Goal: Information Seeking & Learning: Learn about a topic

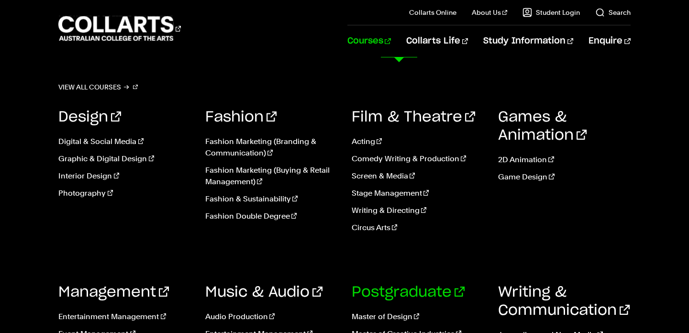
scroll to position [178, 0]
click at [405, 296] on link "Postgraduate" at bounding box center [408, 292] width 113 height 14
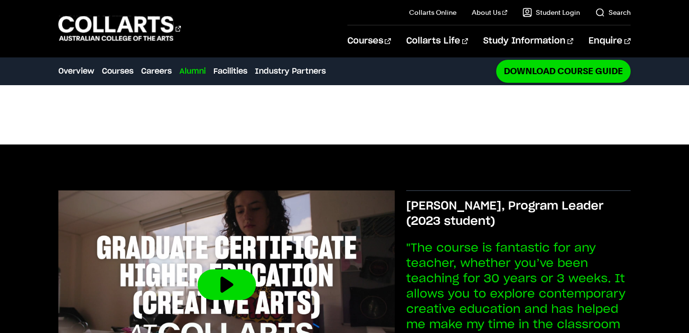
scroll to position [1455, 0]
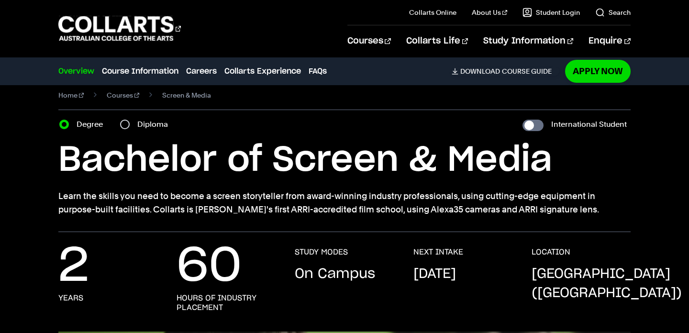
scroll to position [13, 0]
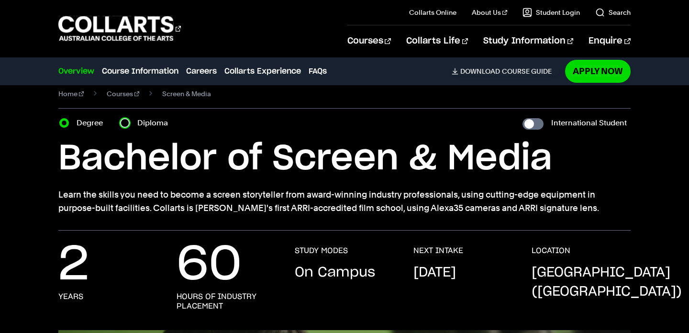
click at [126, 122] on input "Diploma" at bounding box center [125, 123] width 10 height 10
radio input "true"
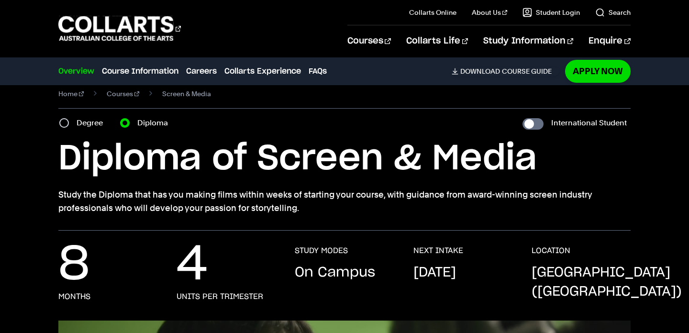
click at [80, 122] on label "Degree" at bounding box center [93, 122] width 32 height 13
click at [69, 122] on input "Degree" at bounding box center [64, 123] width 10 height 10
radio input "true"
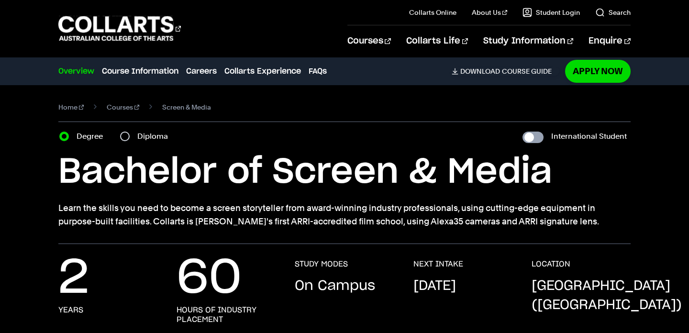
click at [539, 137] on input "International Student" at bounding box center [533, 137] width 21 height 11
checkbox input "true"
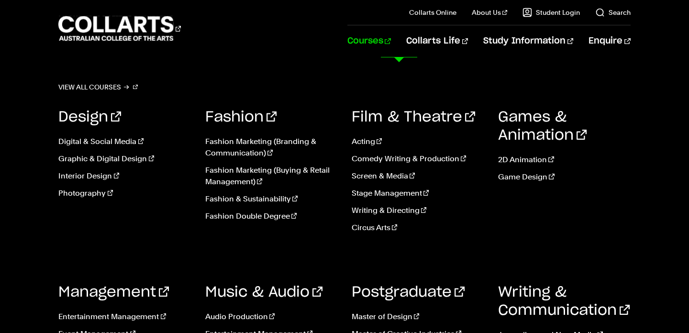
scroll to position [511, 0]
click at [147, 316] on link "Entertainment Management" at bounding box center [124, 316] width 132 height 11
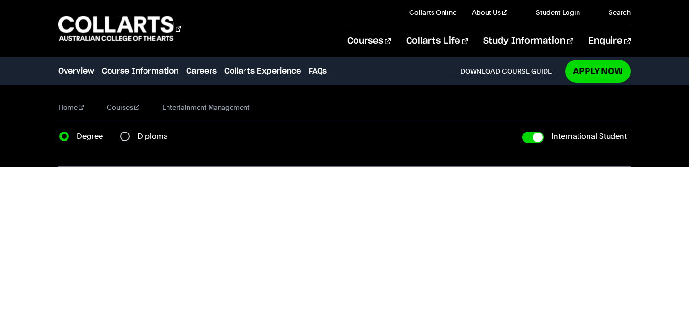
checkbox input "true"
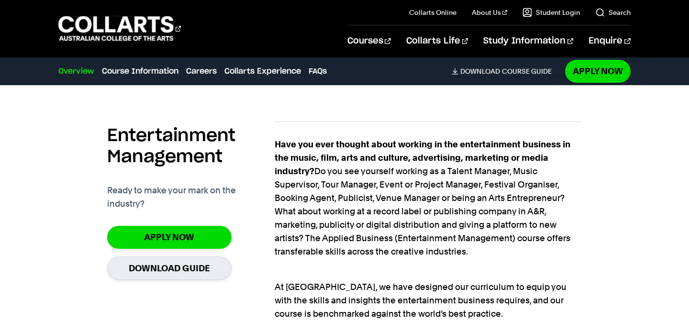
scroll to position [632, 0]
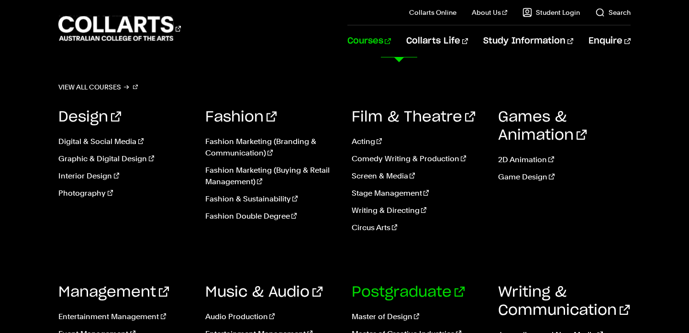
click at [424, 292] on link "Postgraduate" at bounding box center [408, 292] width 113 height 14
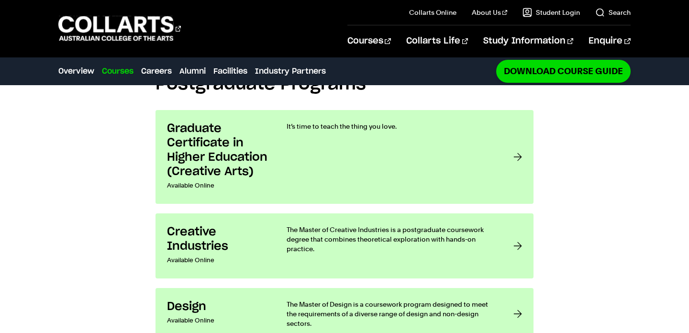
scroll to position [764, 0]
